Goal: Find specific fact: Find specific page/section

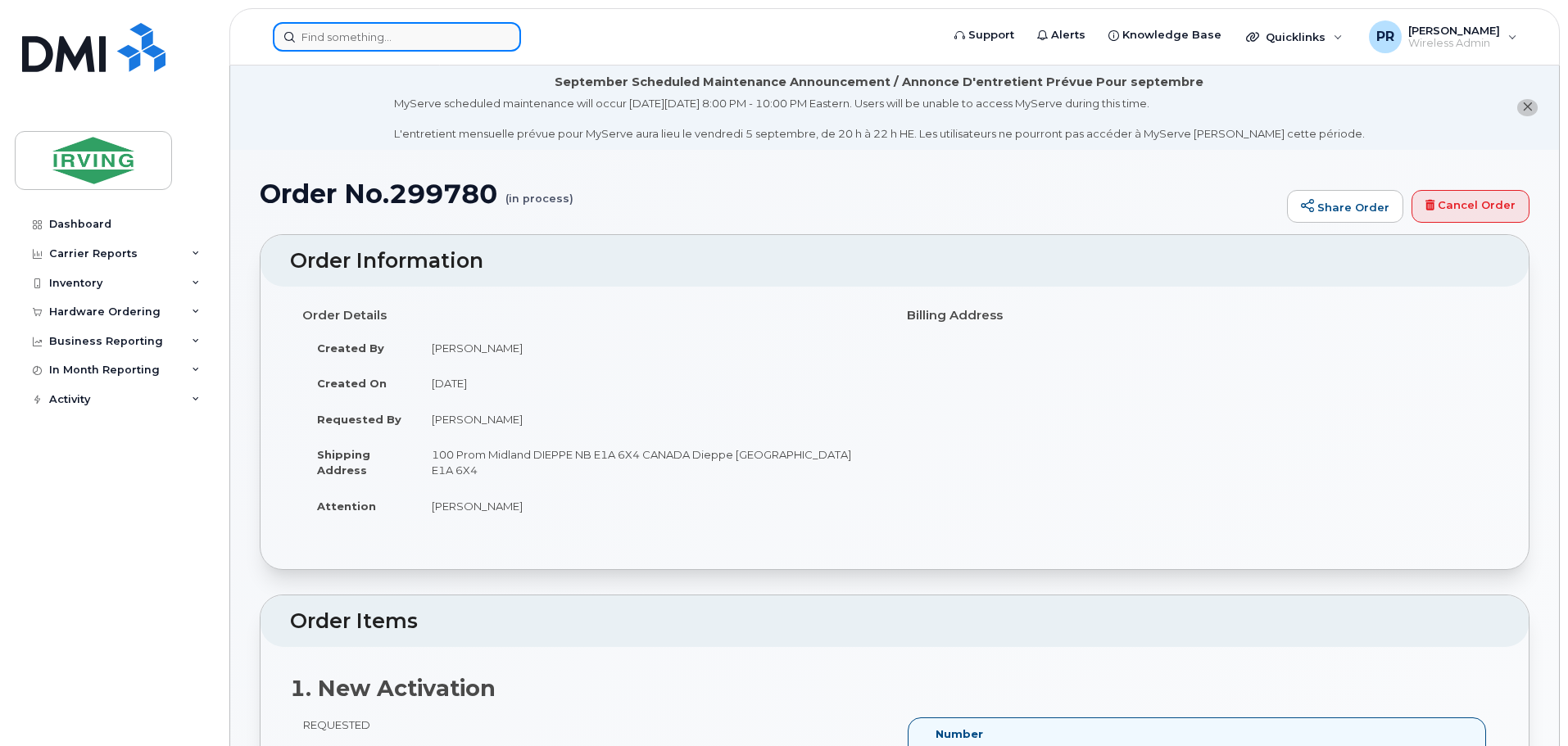
click at [331, 37] on input at bounding box center [397, 36] width 248 height 30
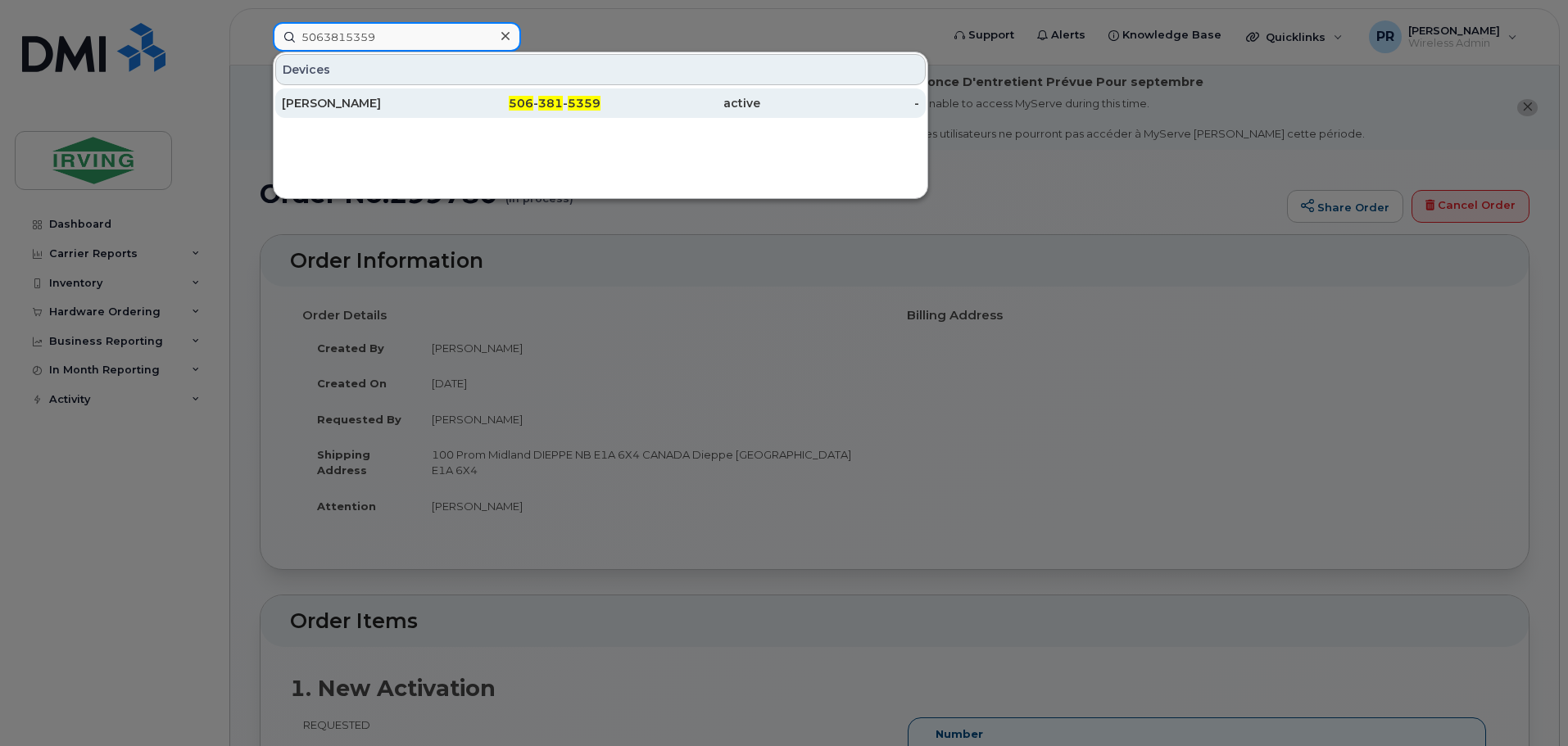
type input "5063815359"
click at [366, 107] on div "[PERSON_NAME]" at bounding box center [361, 103] width 159 height 17
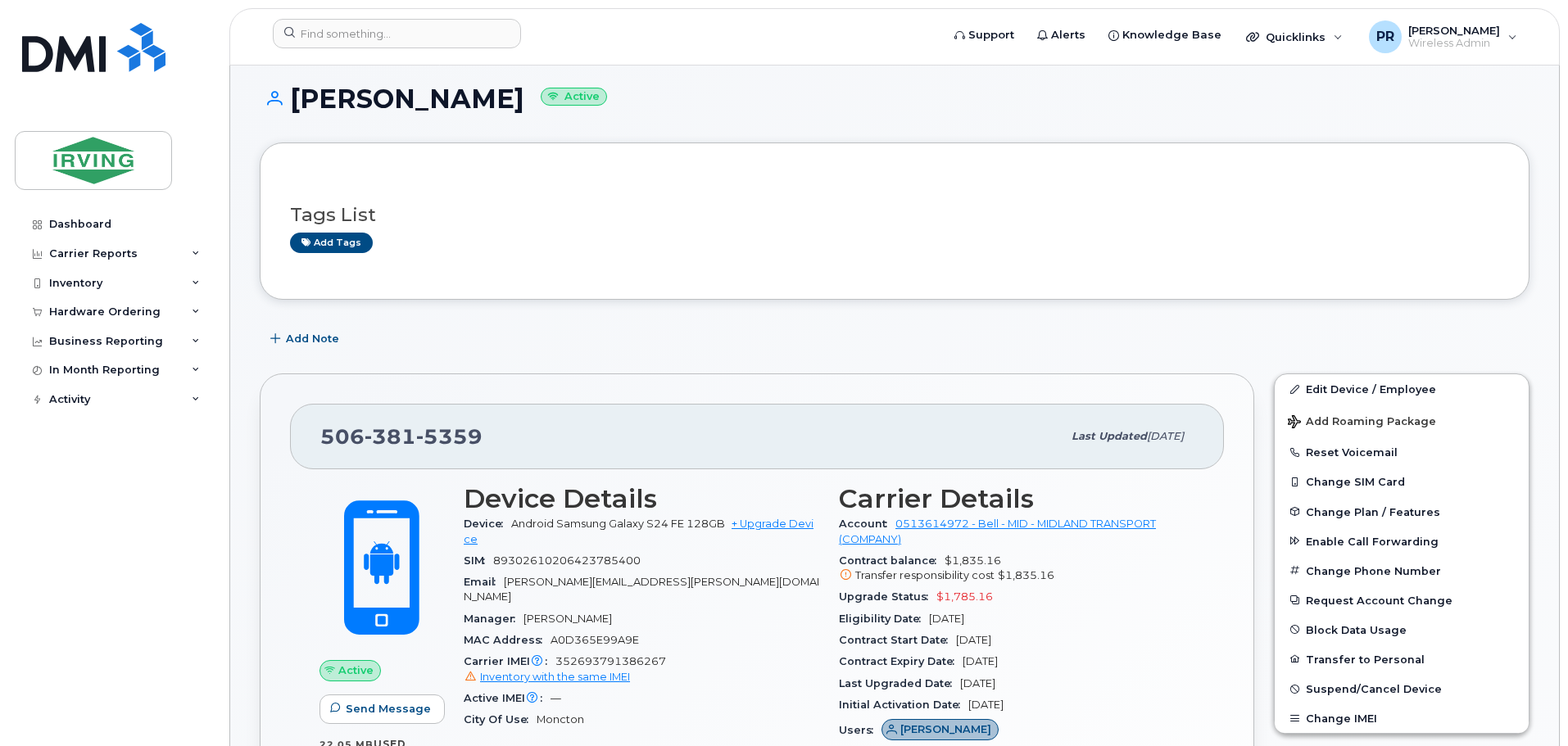
scroll to position [82, 0]
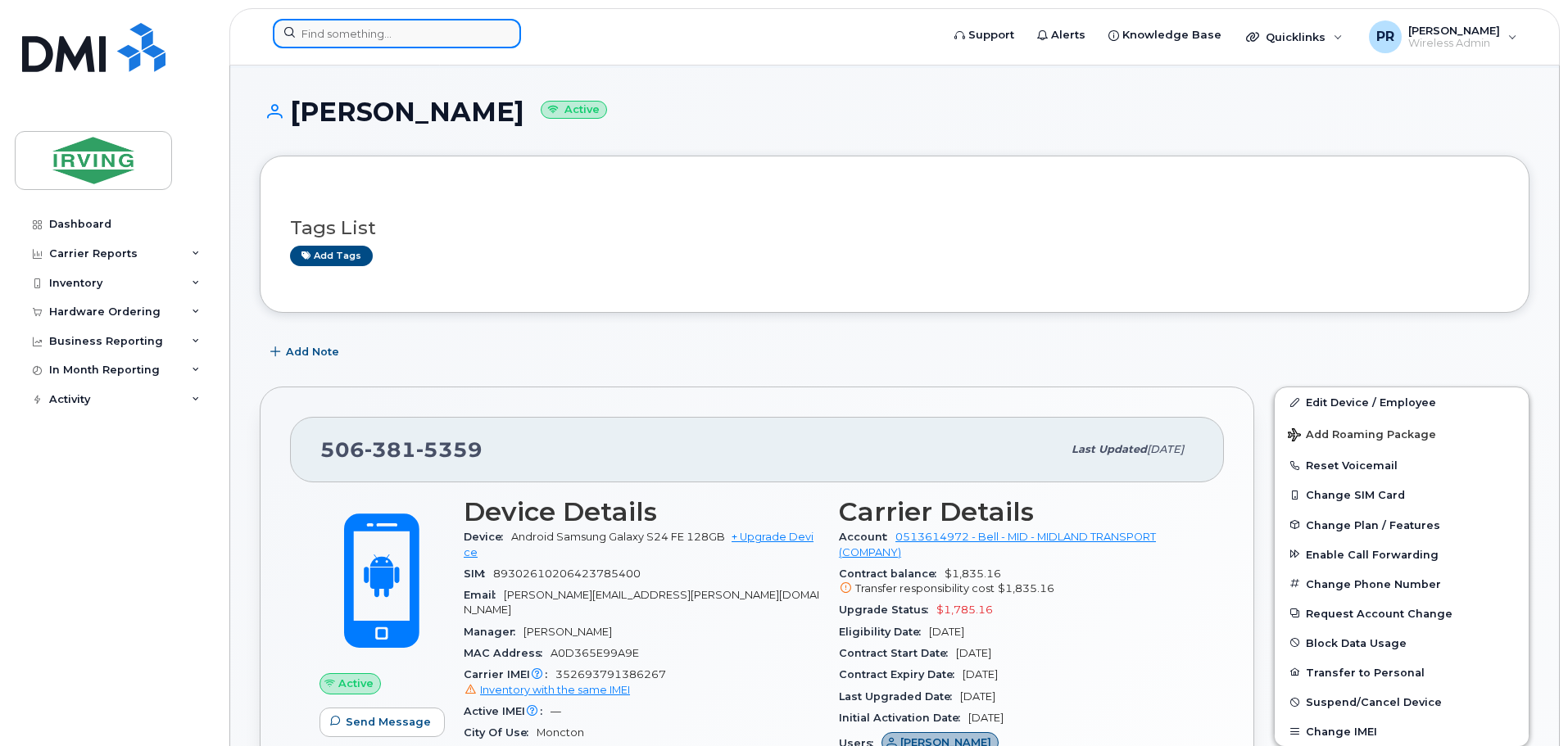
click at [313, 38] on input at bounding box center [397, 33] width 248 height 30
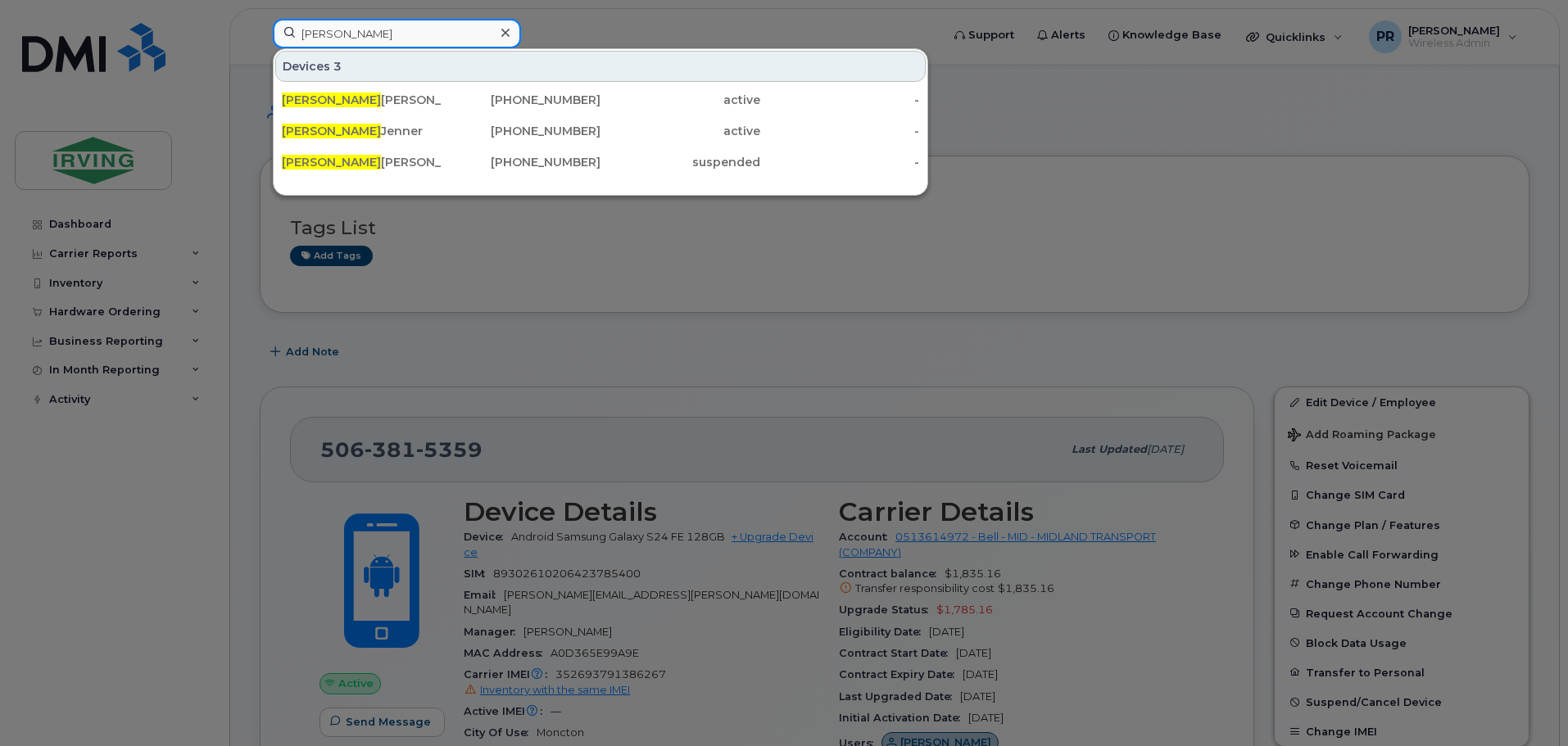
type input "[PERSON_NAME]"
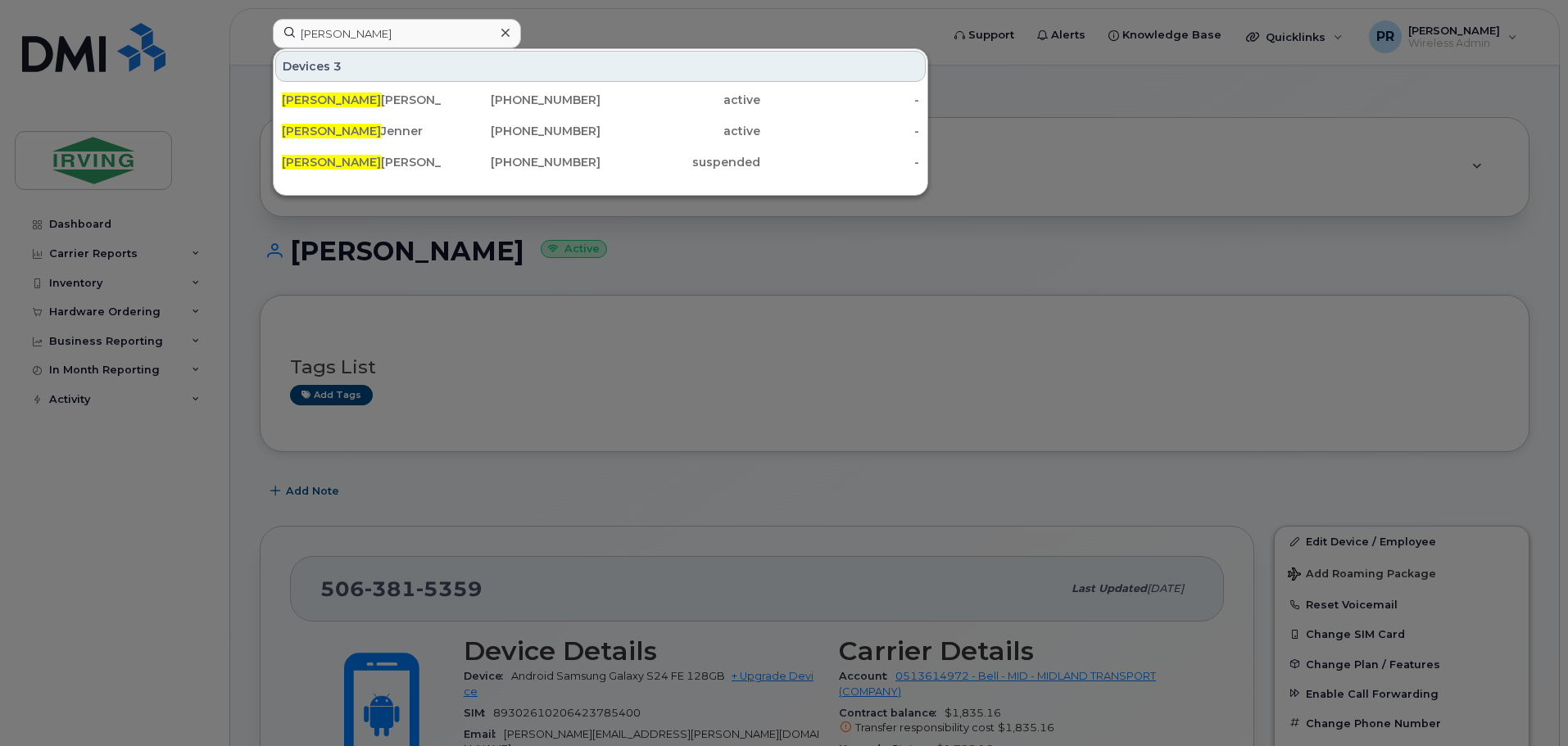
click at [544, 24] on div at bounding box center [784, 373] width 1568 height 746
click at [351, 33] on input "[PERSON_NAME]" at bounding box center [397, 33] width 248 height 30
